Goal: Obtain resource: Download file/media

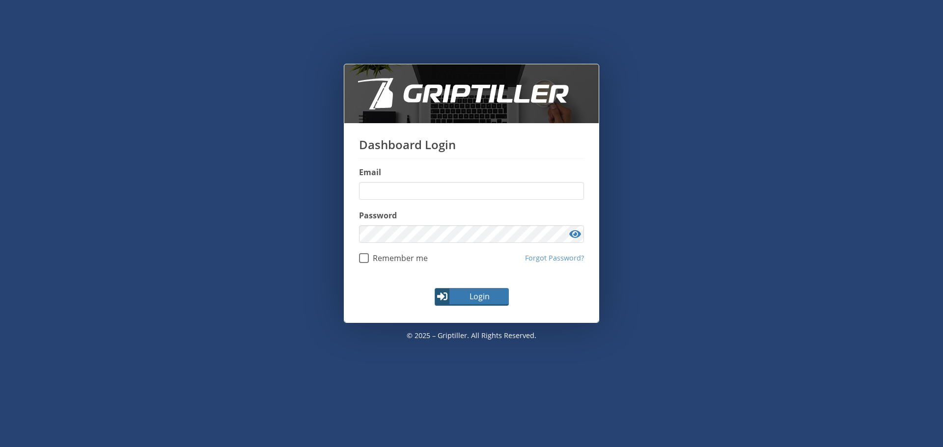
type input "**********"
click at [451, 303] on button "Login" at bounding box center [472, 297] width 74 height 18
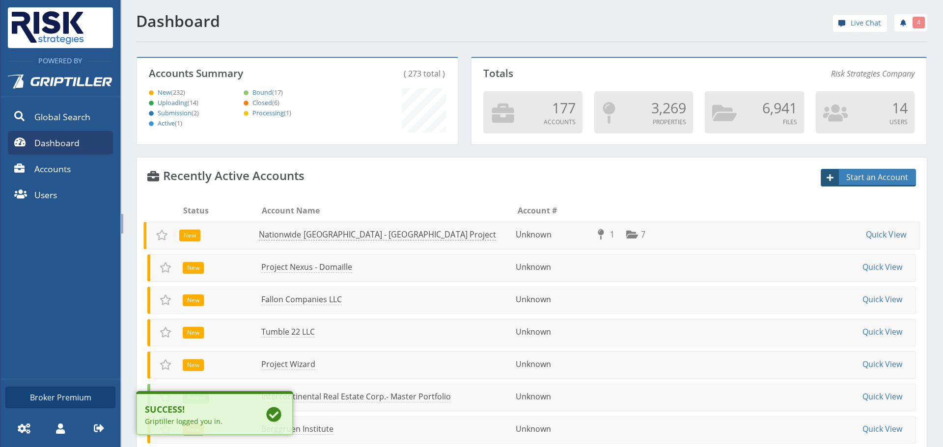
scroll to position [86, 318]
click at [29, 194] on span at bounding box center [20, 195] width 24 height 24
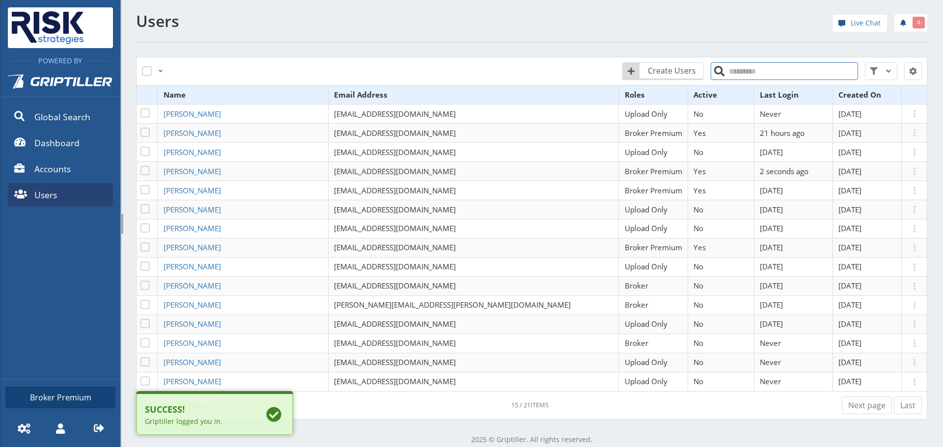
click at [728, 75] on input "search" at bounding box center [784, 71] width 147 height 18
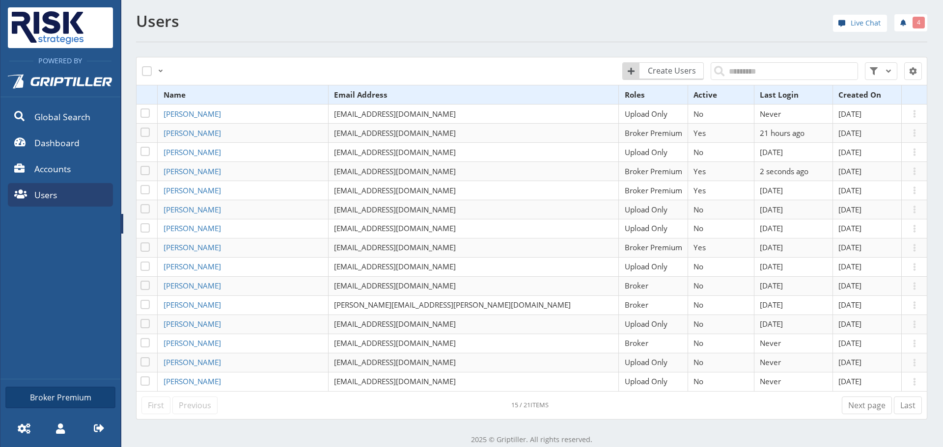
click at [44, 156] on nav "Global Search Dashboard Accounts Users" at bounding box center [60, 137] width 120 height 143
click at [43, 164] on span "Accounts" at bounding box center [52, 169] width 36 height 13
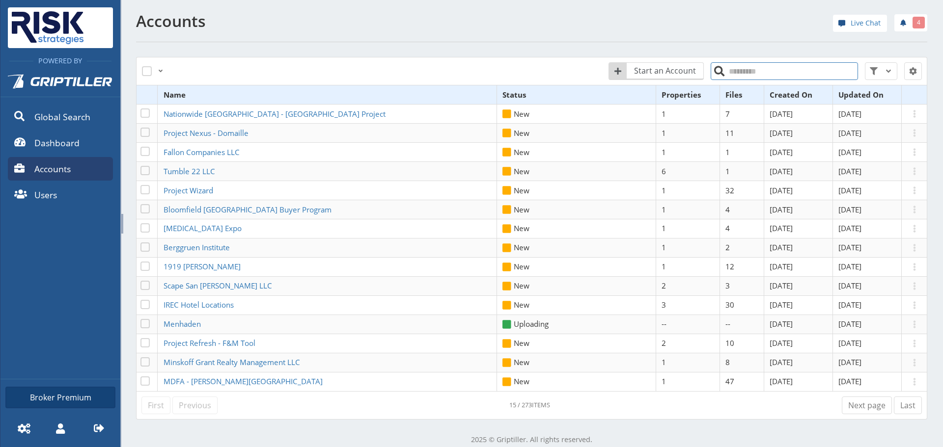
drag, startPoint x: 758, startPoint y: 72, endPoint x: 758, endPoint y: 62, distance: 9.3
click at [758, 66] on input "search" at bounding box center [784, 71] width 147 height 18
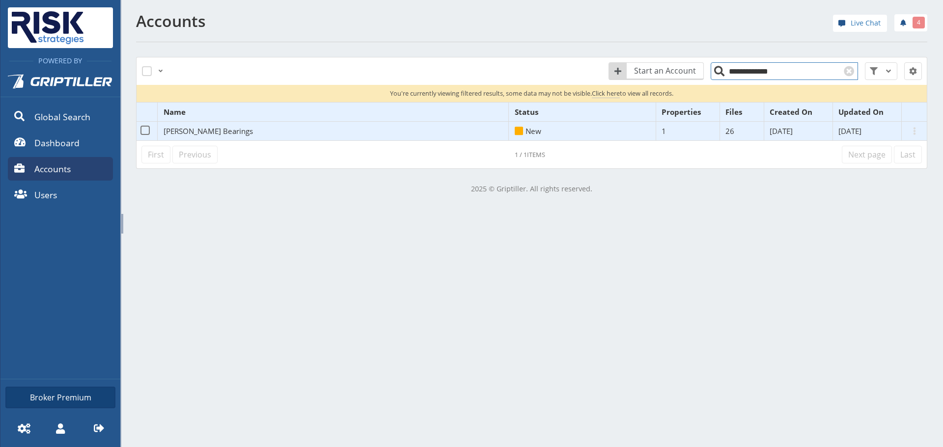
type input "**********"
click at [202, 128] on span "[PERSON_NAME] Bearings" at bounding box center [208, 131] width 89 height 10
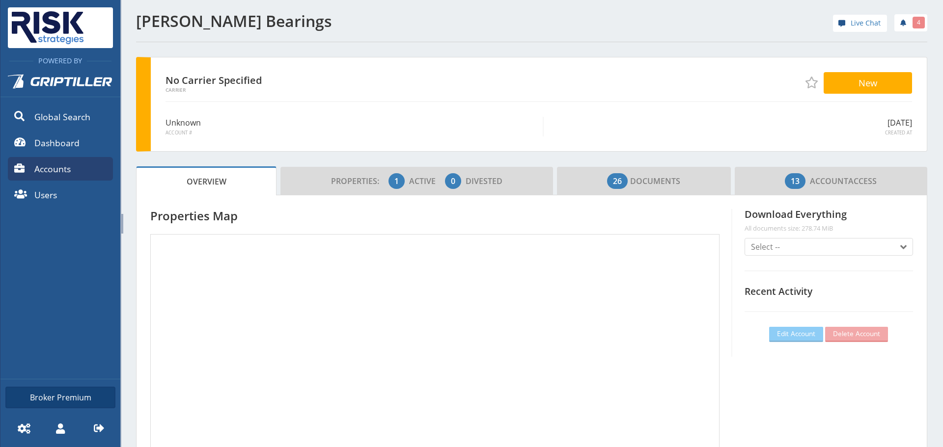
scroll to position [86, 274]
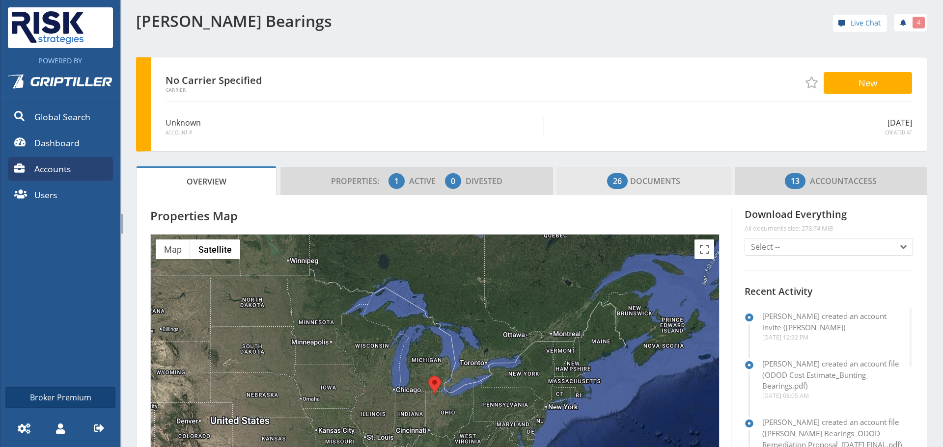
click at [642, 174] on span "26 Documents" at bounding box center [643, 181] width 73 height 20
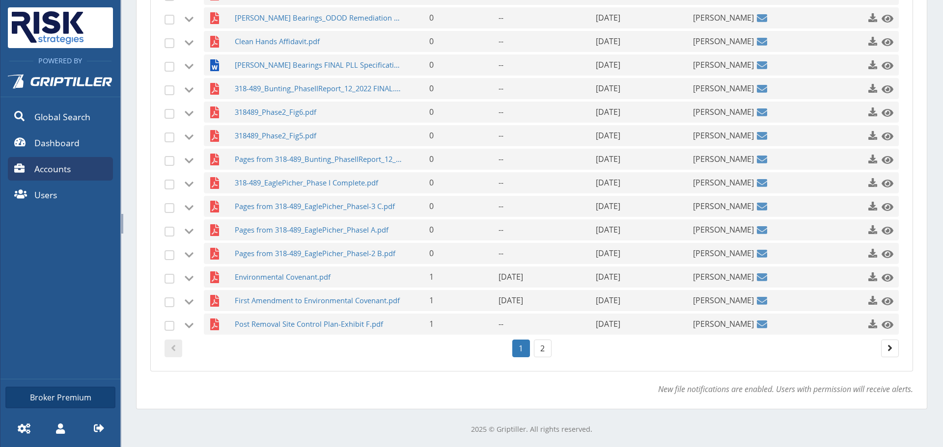
scroll to position [280, 0]
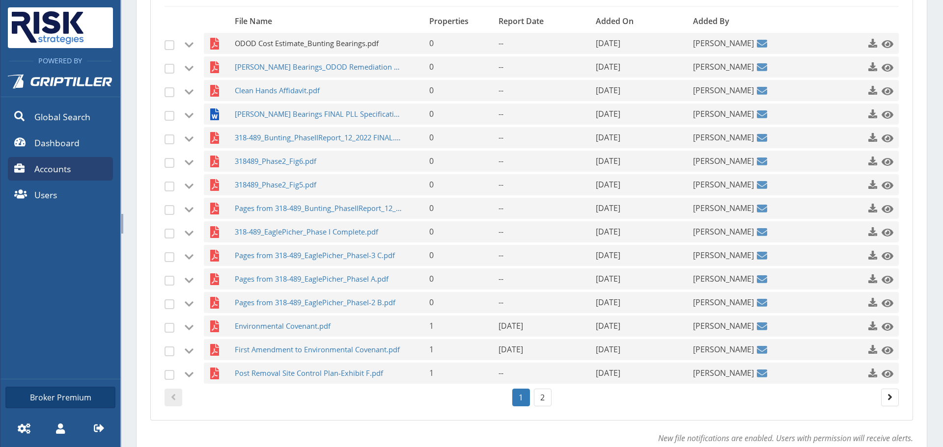
click at [278, 42] on span "ODOD Cost Estimate_Bunting Bearings.pdf" at bounding box center [319, 43] width 168 height 21
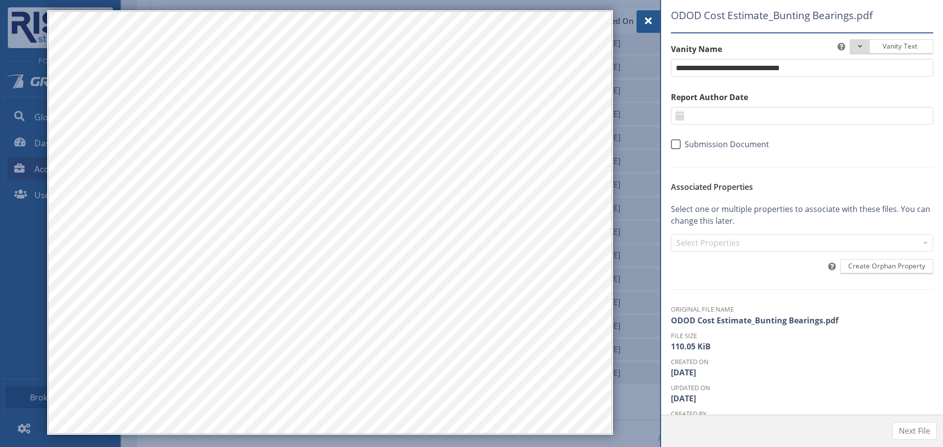
click at [658, 22] on div at bounding box center [648, 21] width 24 height 23
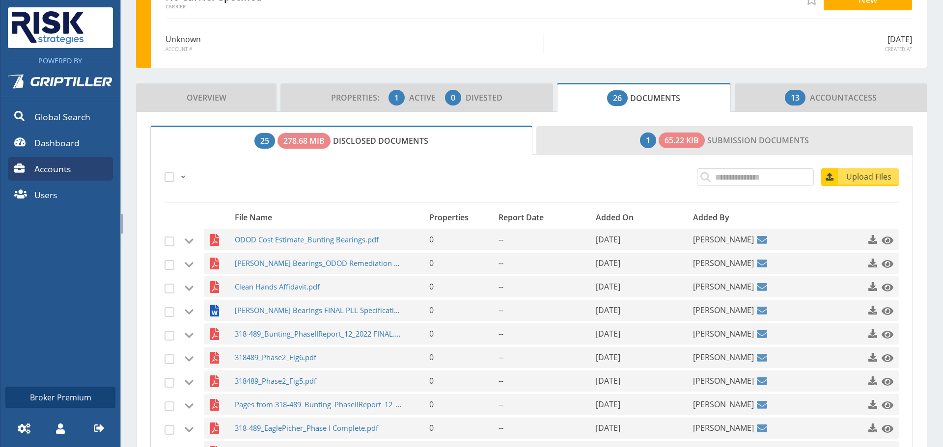
click at [600, 134] on link "1 65.22 KiB Submission Documents" at bounding box center [724, 140] width 377 height 28
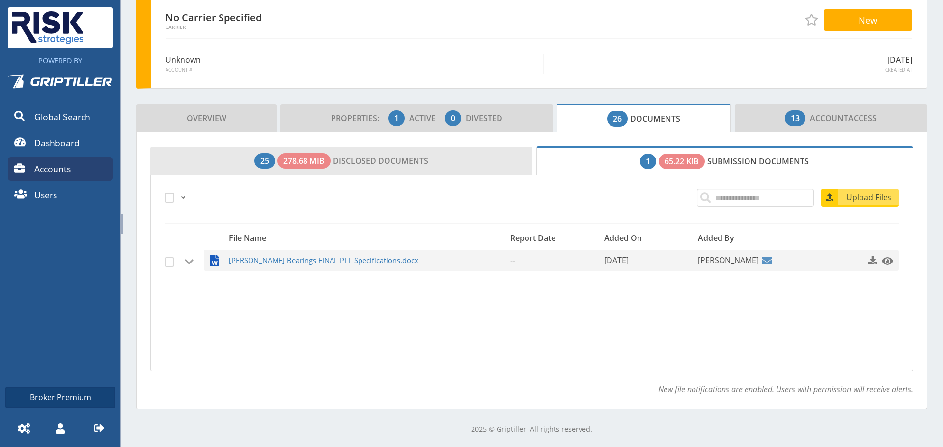
click at [286, 159] on span "278.68 MiB" at bounding box center [303, 161] width 41 height 12
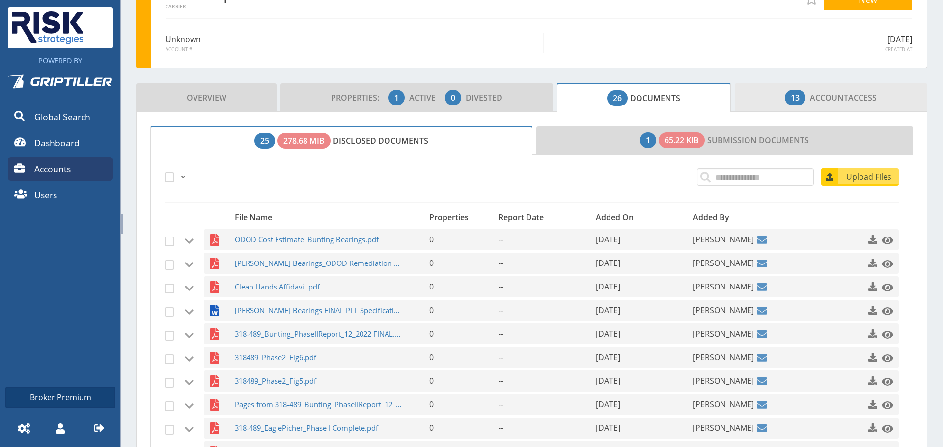
click at [877, 102] on link "13 Account Access" at bounding box center [831, 97] width 192 height 28
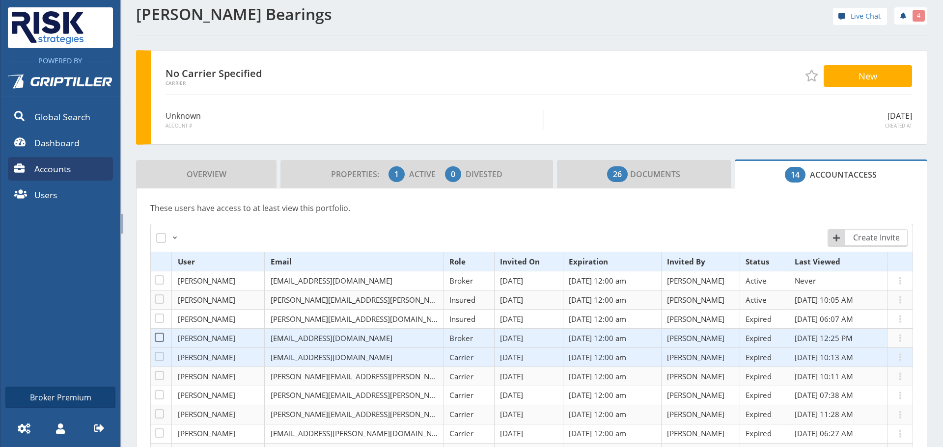
scroll to position [0, 0]
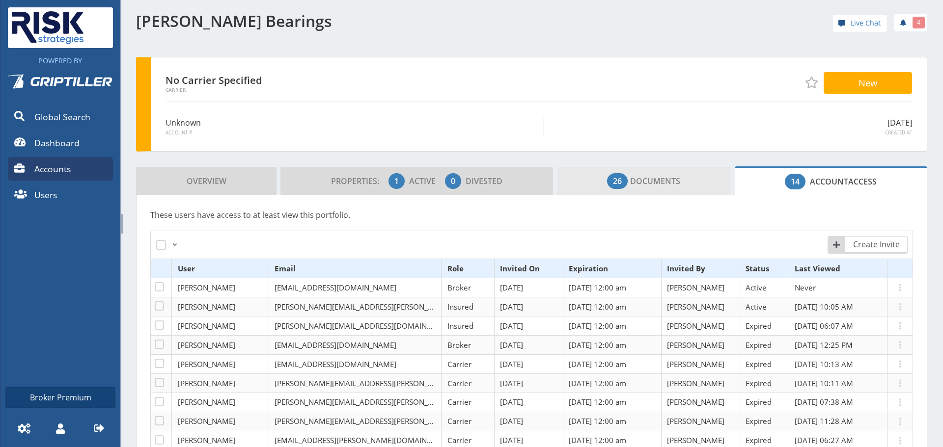
click at [588, 184] on link "26 Documents" at bounding box center [644, 181] width 174 height 28
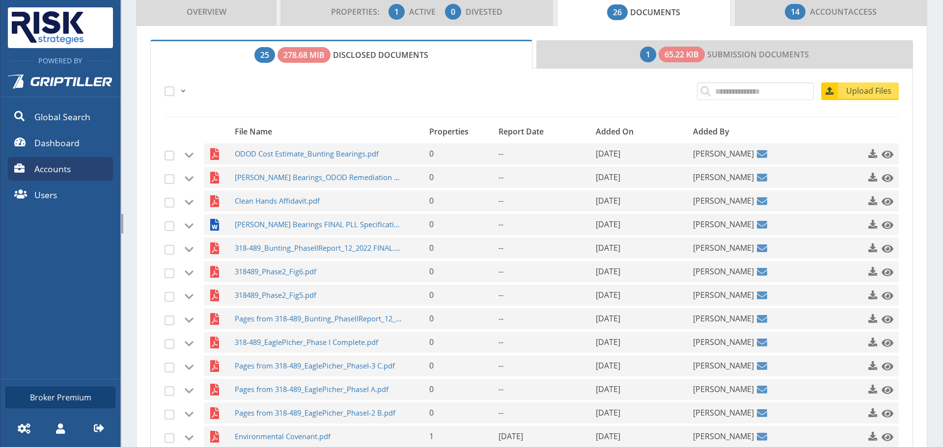
scroll to position [329, 0]
